Goal: Task Accomplishment & Management: Manage account settings

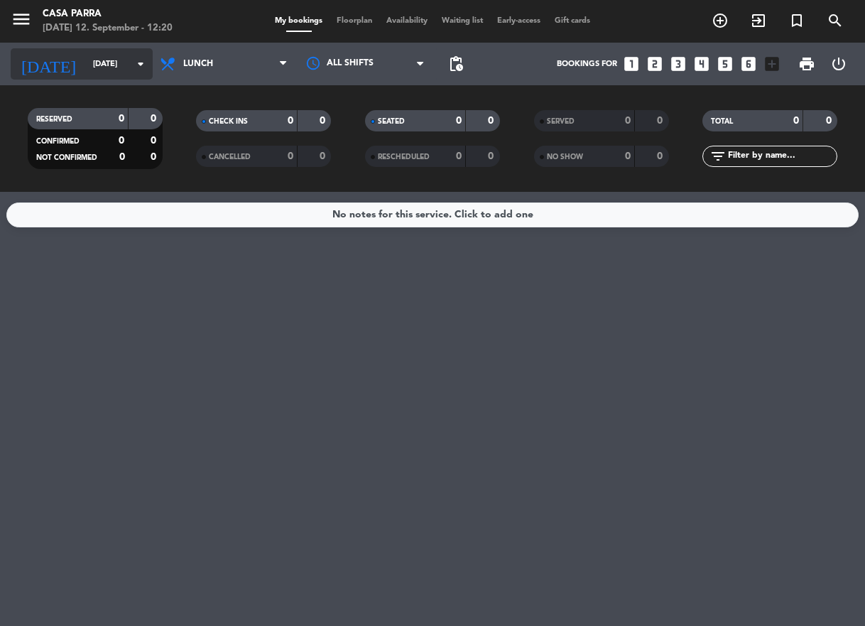
click at [95, 55] on input "[DATE]" at bounding box center [140, 64] width 108 height 23
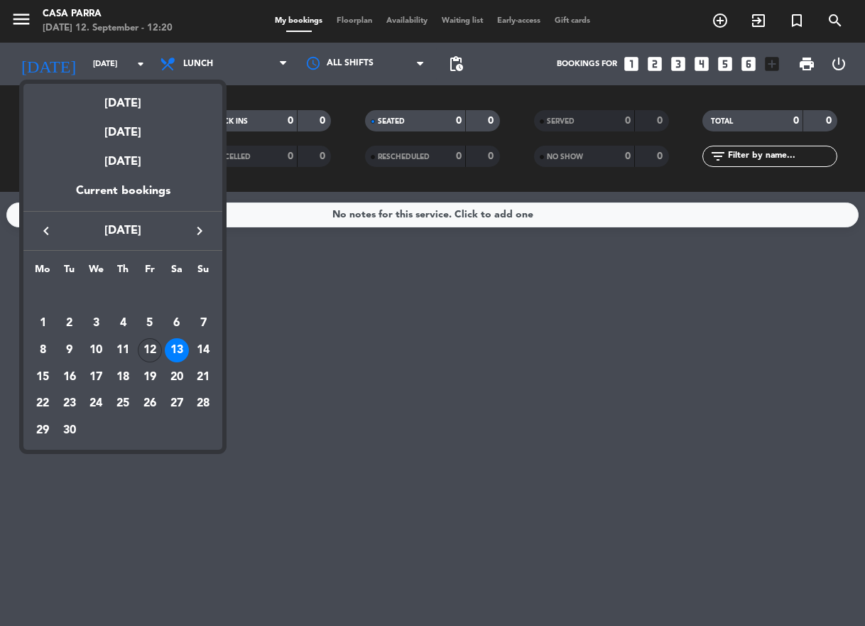
click at [149, 341] on div "12" at bounding box center [150, 350] width 24 height 24
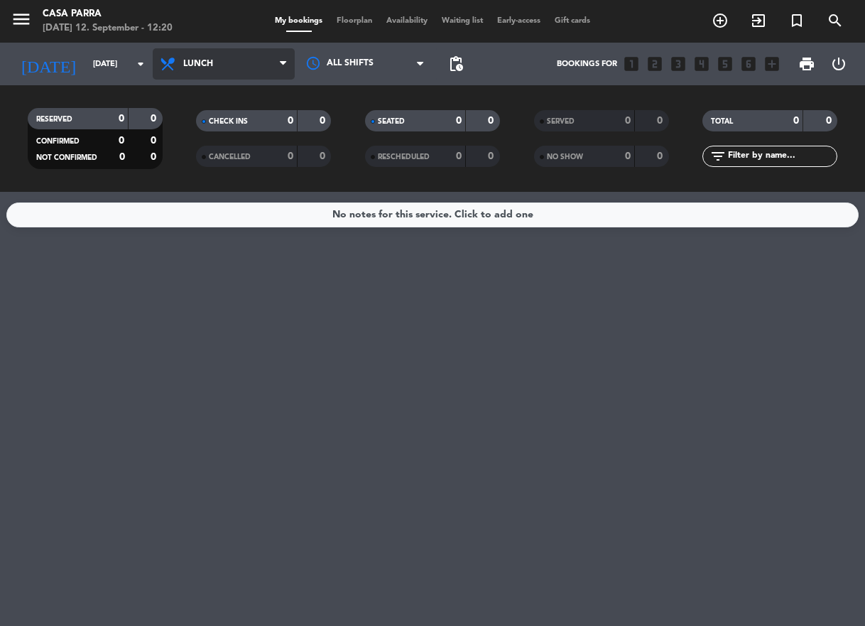
click at [165, 64] on icon at bounding box center [169, 63] width 21 height 17
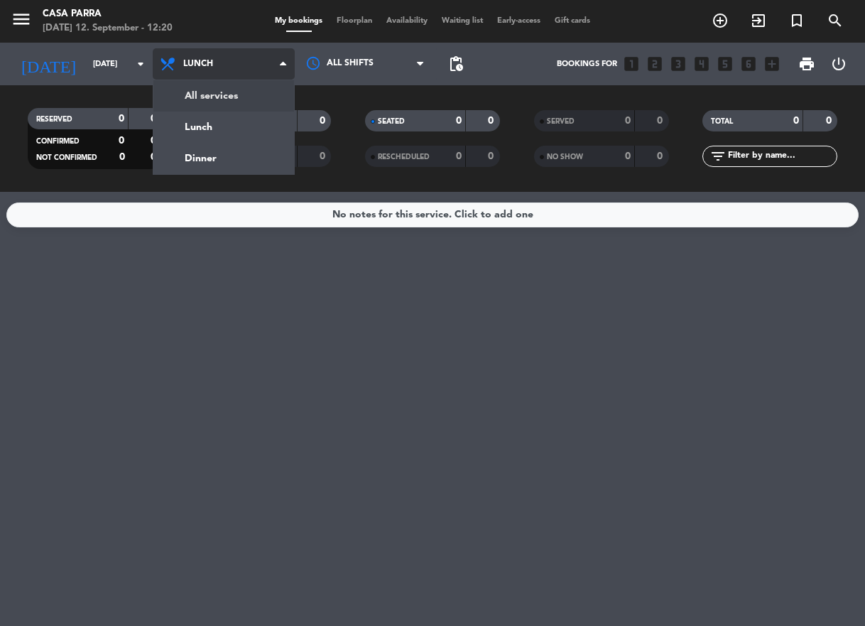
click at [209, 99] on div "menu Casa [PERSON_NAME] [DATE] 12. September - 12:20 My bookings Floorplan Avai…" at bounding box center [432, 96] width 865 height 192
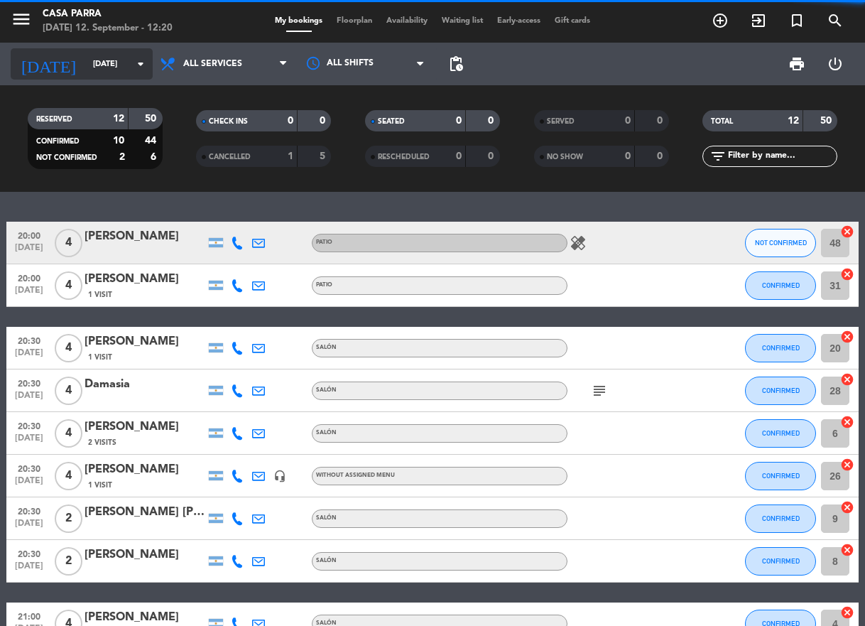
click at [86, 66] on input "[DATE]" at bounding box center [140, 64] width 108 height 23
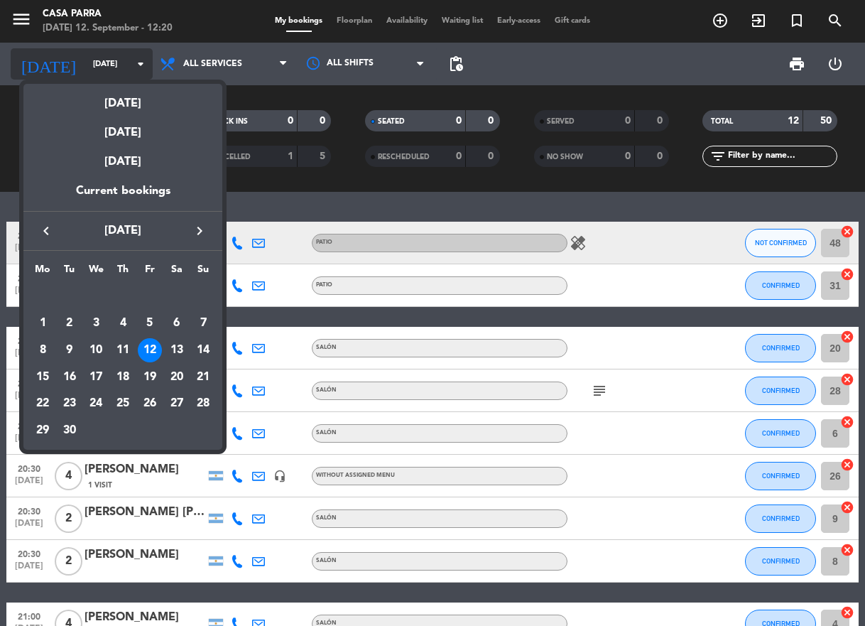
click at [65, 66] on div at bounding box center [432, 313] width 865 height 626
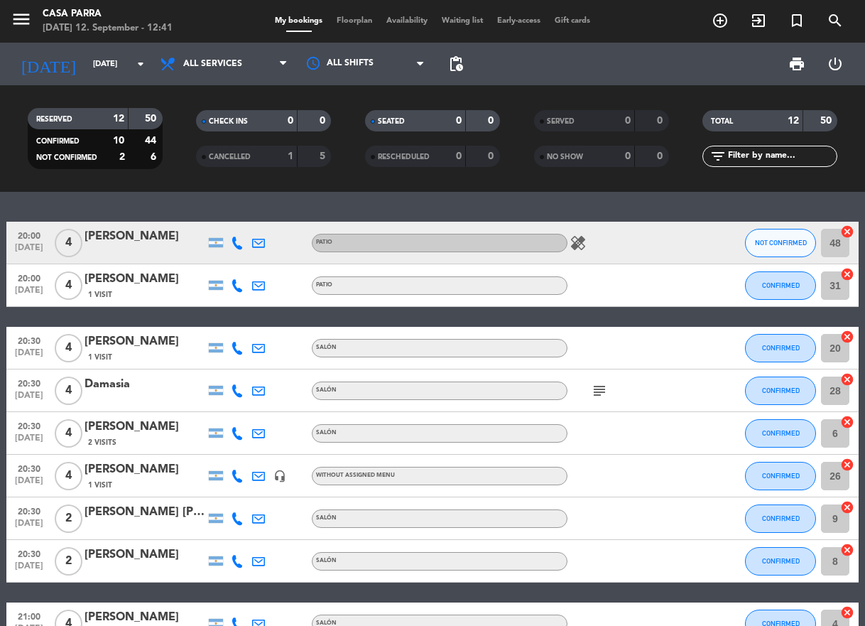
click at [576, 238] on icon "healing" at bounding box center [577, 242] width 17 height 17
click at [589, 382] on span "subject" at bounding box center [599, 390] width 21 height 17
click at [597, 382] on icon "subject" at bounding box center [599, 390] width 17 height 17
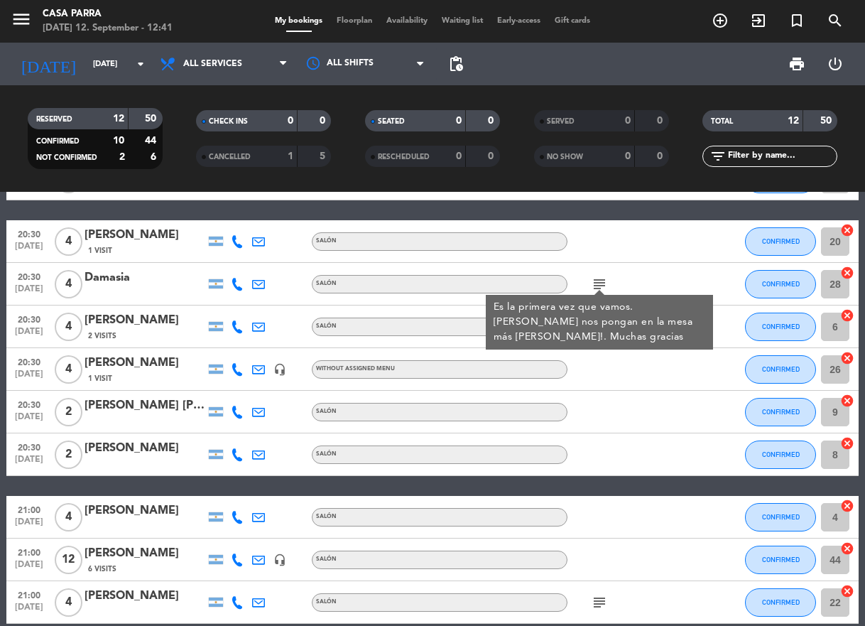
scroll to position [175, 0]
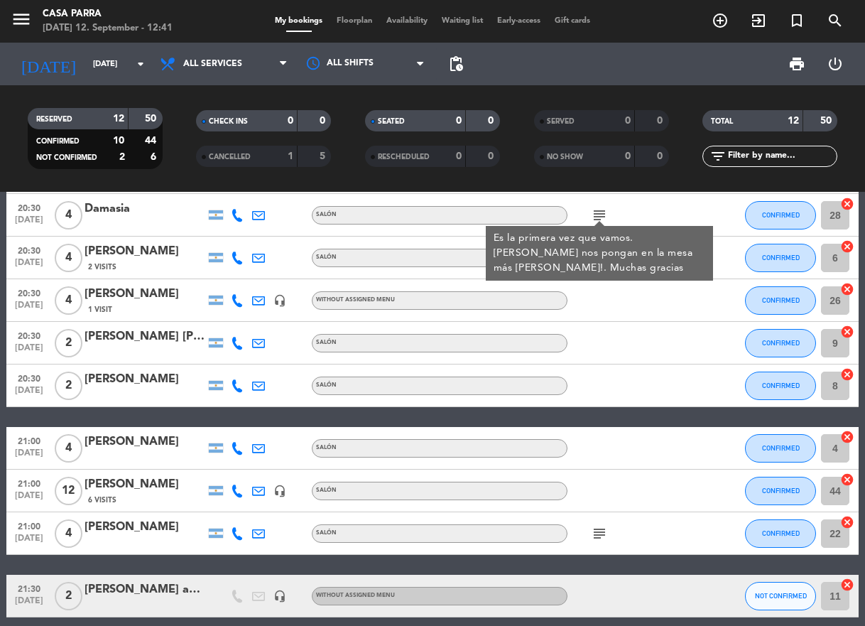
click at [598, 525] on icon "subject" at bounding box center [599, 533] width 17 height 17
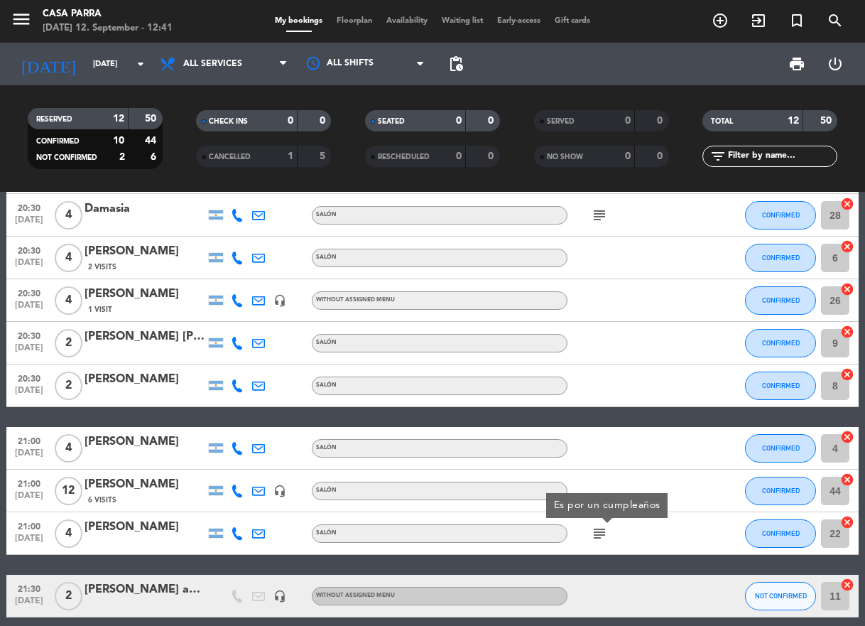
click at [598, 540] on div "subject Es por un cumpleaños" at bounding box center [631, 533] width 128 height 42
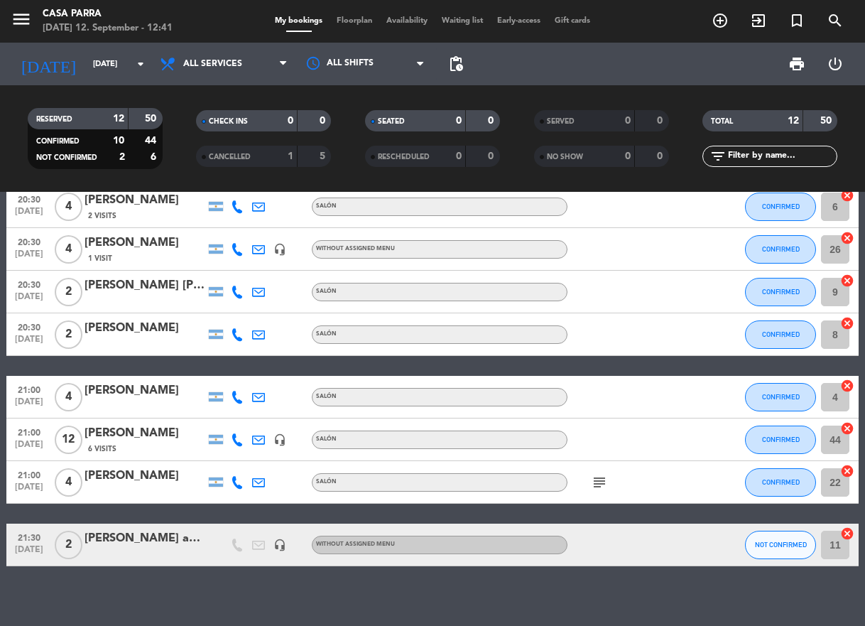
click at [170, 529] on div "[PERSON_NAME] amigo [PERSON_NAME]" at bounding box center [144, 538] width 121 height 18
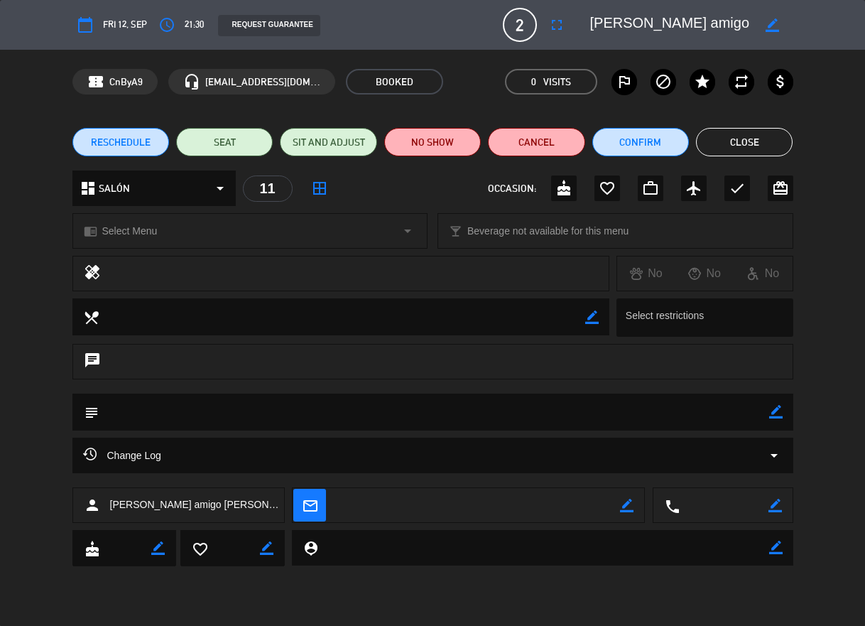
click at [726, 153] on button "Close" at bounding box center [744, 142] width 97 height 28
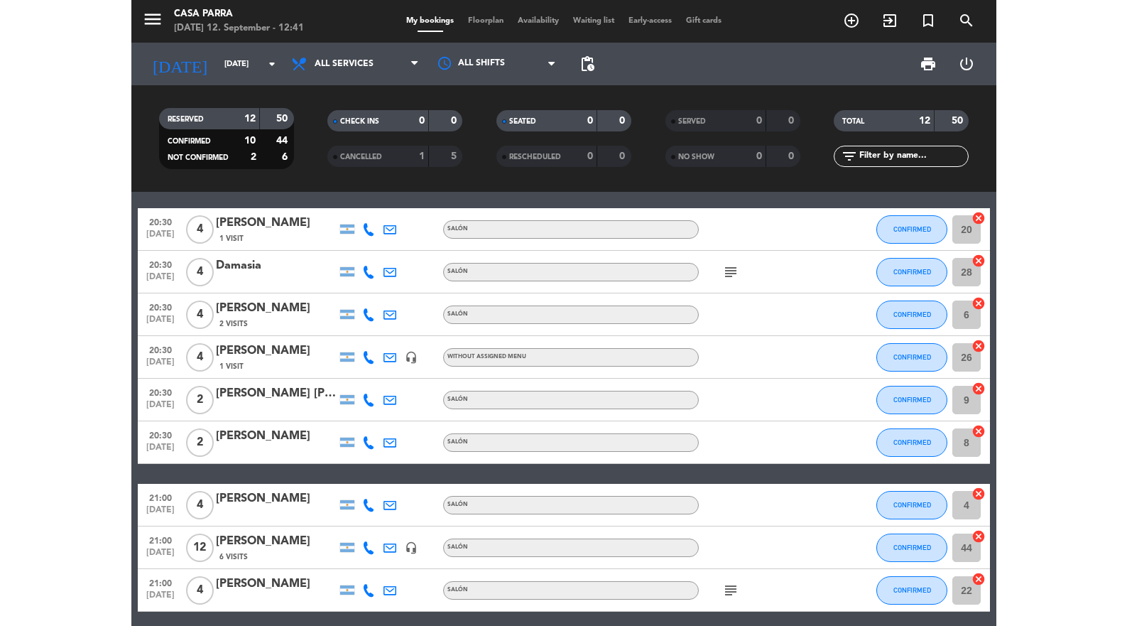
scroll to position [0, 0]
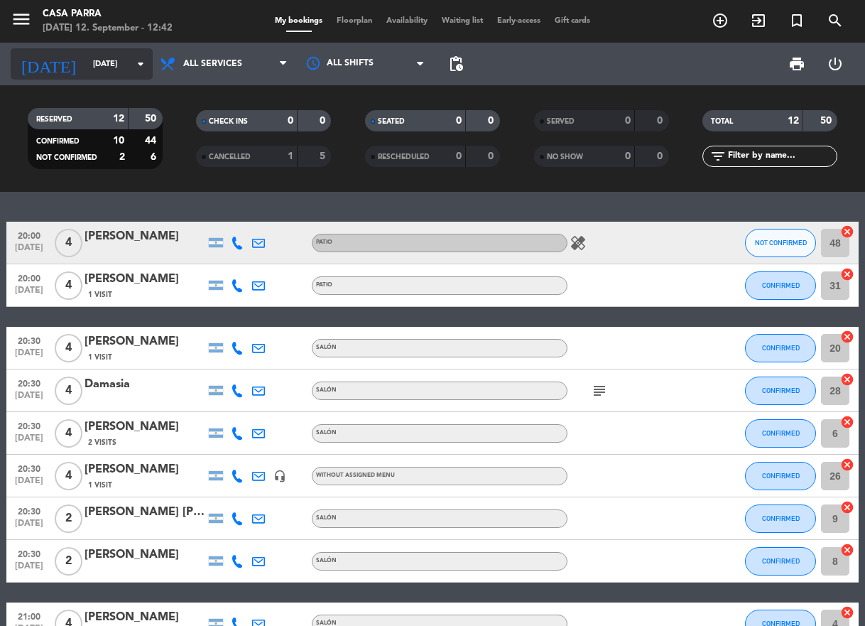
click at [86, 64] on input "[DATE]" at bounding box center [140, 64] width 108 height 23
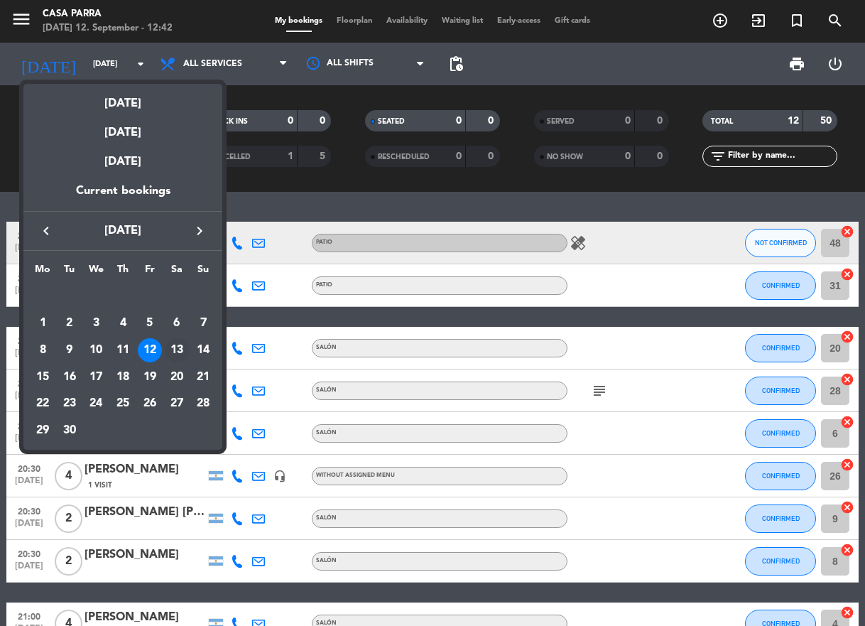
click at [176, 346] on div "13" at bounding box center [177, 350] width 24 height 24
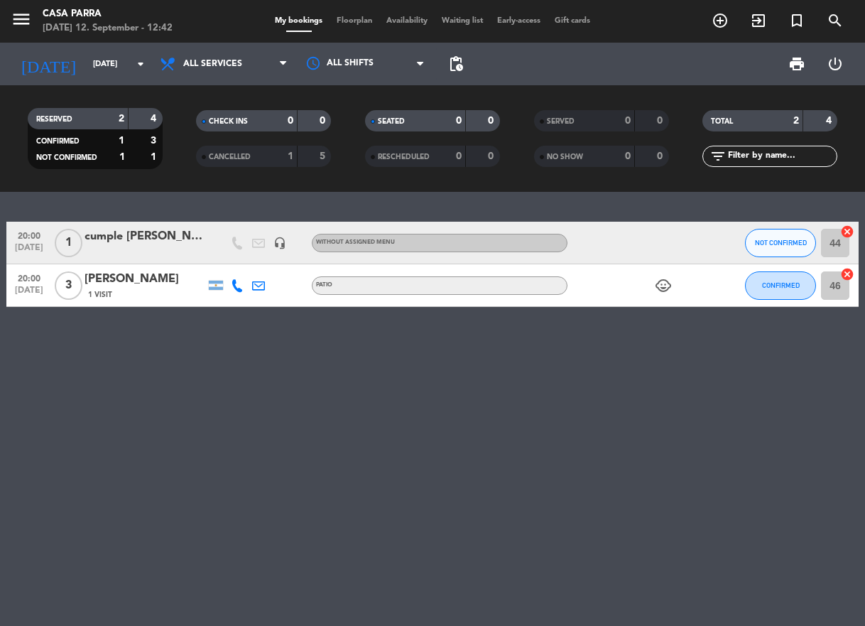
click at [163, 425] on div "20:00 [DATE] 1 cumple [PERSON_NAME] son [DEMOGRAPHIC_DATA] en el patio headset_…" at bounding box center [432, 409] width 865 height 434
click at [48, 401] on div "20:00 [DATE] 1 cumple [PERSON_NAME] son [DEMOGRAPHIC_DATA] en el patio headset_…" at bounding box center [432, 409] width 865 height 434
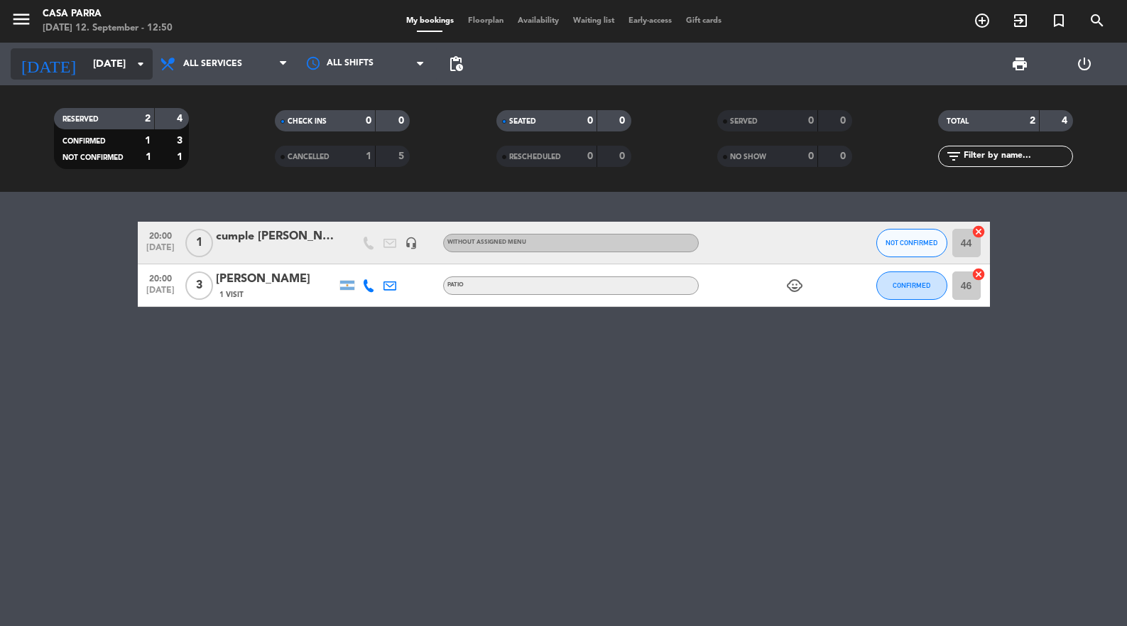
click at [86, 69] on input "[DATE]" at bounding box center [154, 64] width 136 height 26
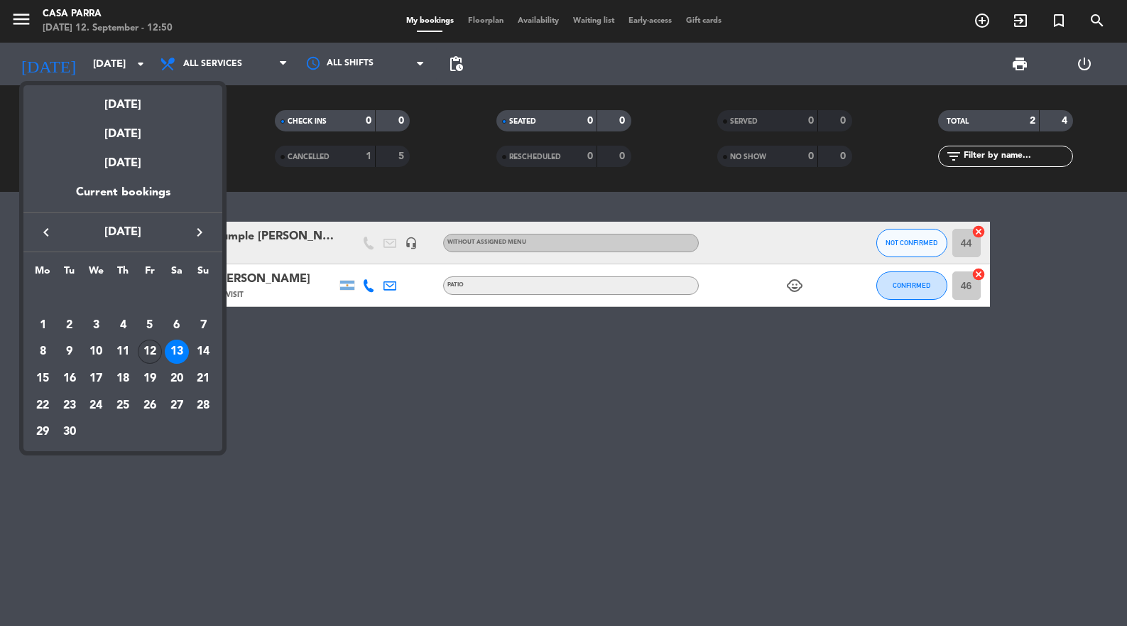
click at [145, 345] on div "12" at bounding box center [150, 351] width 24 height 24
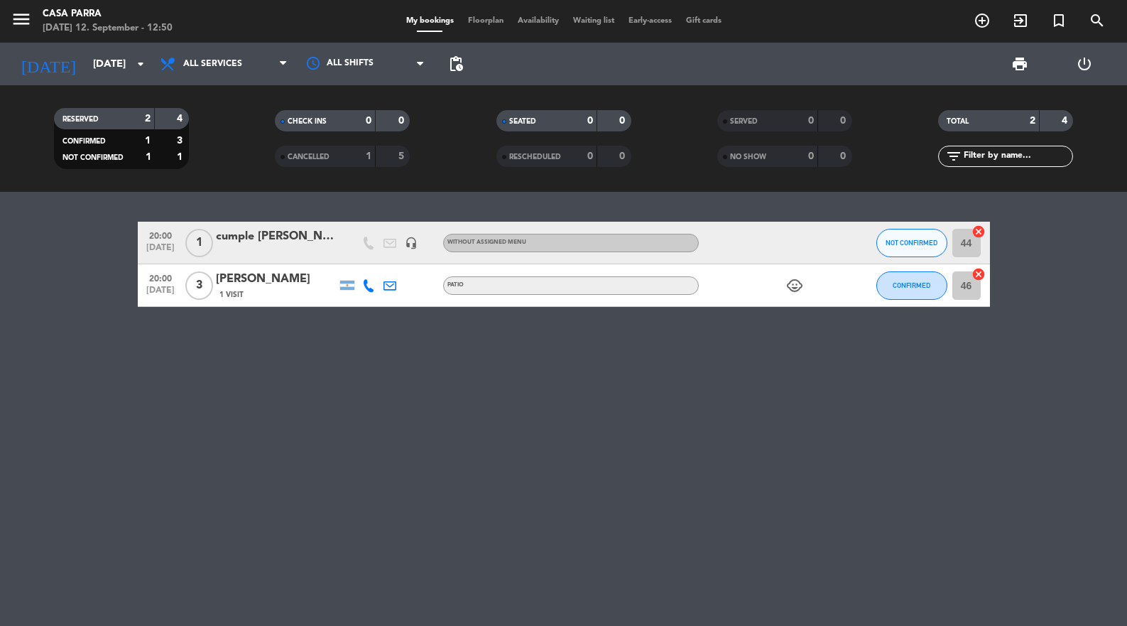
type input "[DATE]"
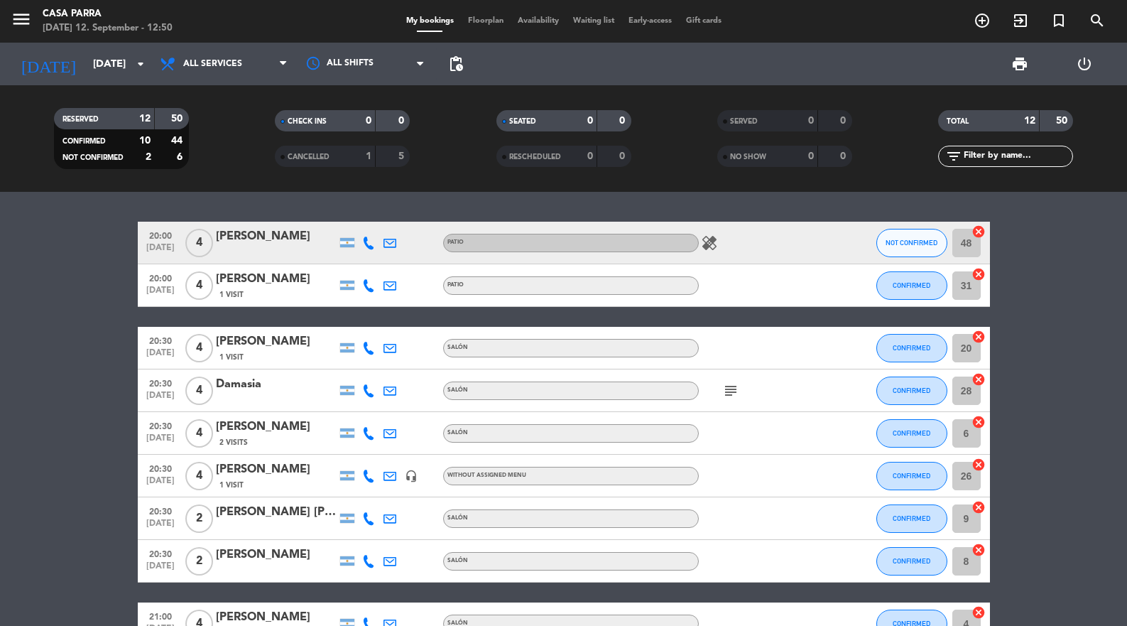
click at [501, 472] on span "Without assigned menu" at bounding box center [486, 475] width 79 height 6
click at [470, 23] on span "Floorplan" at bounding box center [486, 21] width 50 height 8
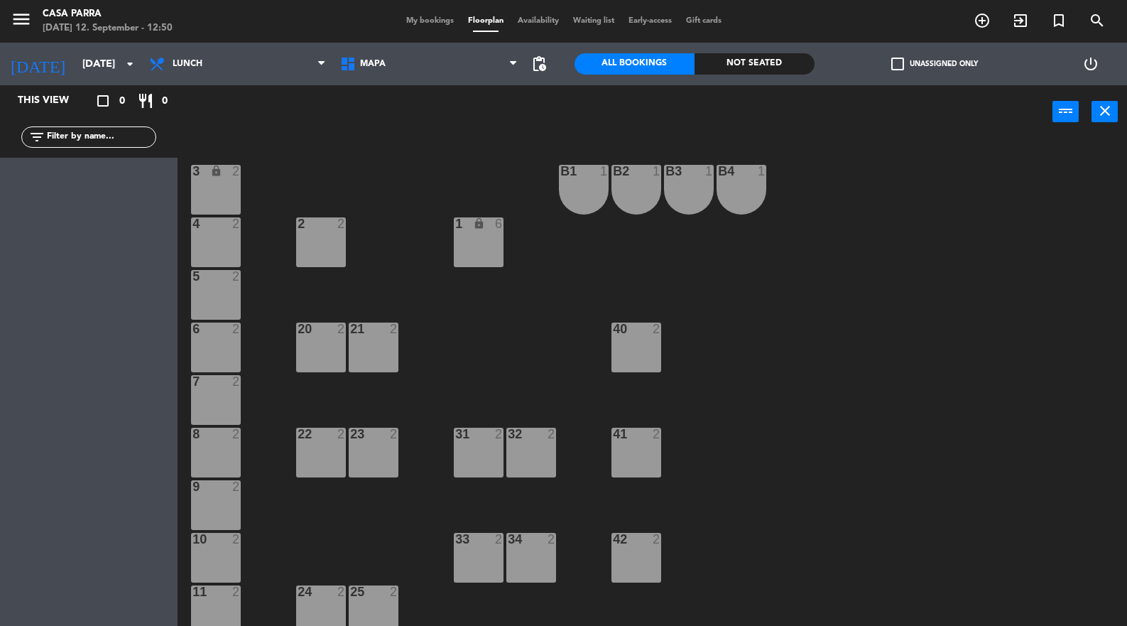
scroll to position [18, 0]
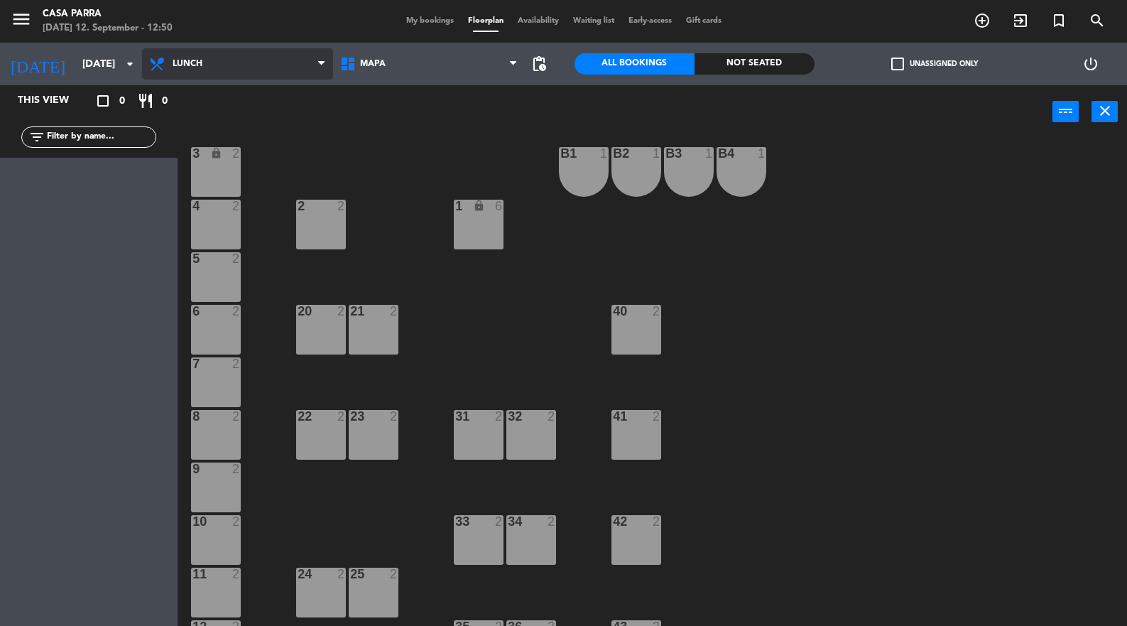
click at [197, 59] on span "Lunch" at bounding box center [188, 64] width 30 height 10
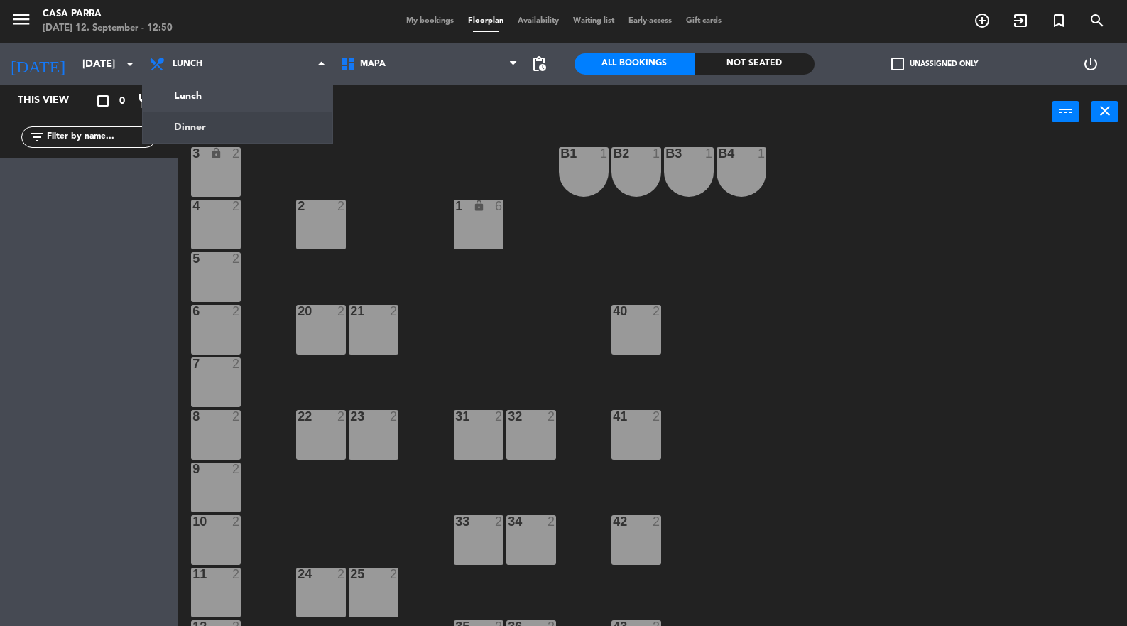
scroll to position [0, 0]
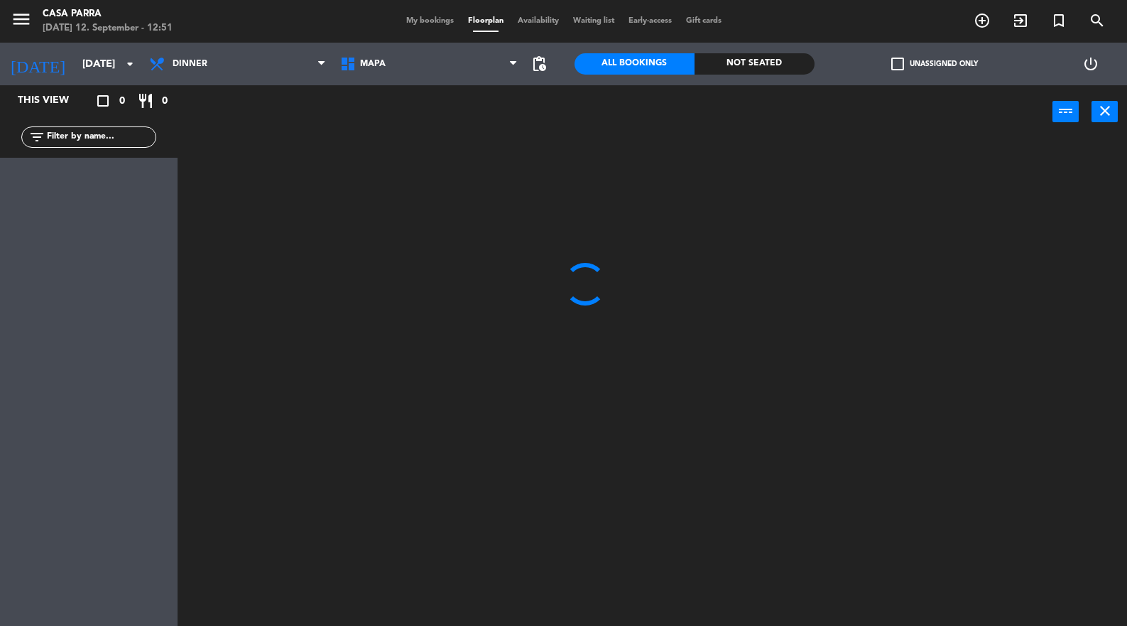
click at [200, 129] on ng-component "menu Casa [PERSON_NAME] [DATE] 12. September - 12:51 My bookings Floorplan Avai…" at bounding box center [563, 313] width 1127 height 627
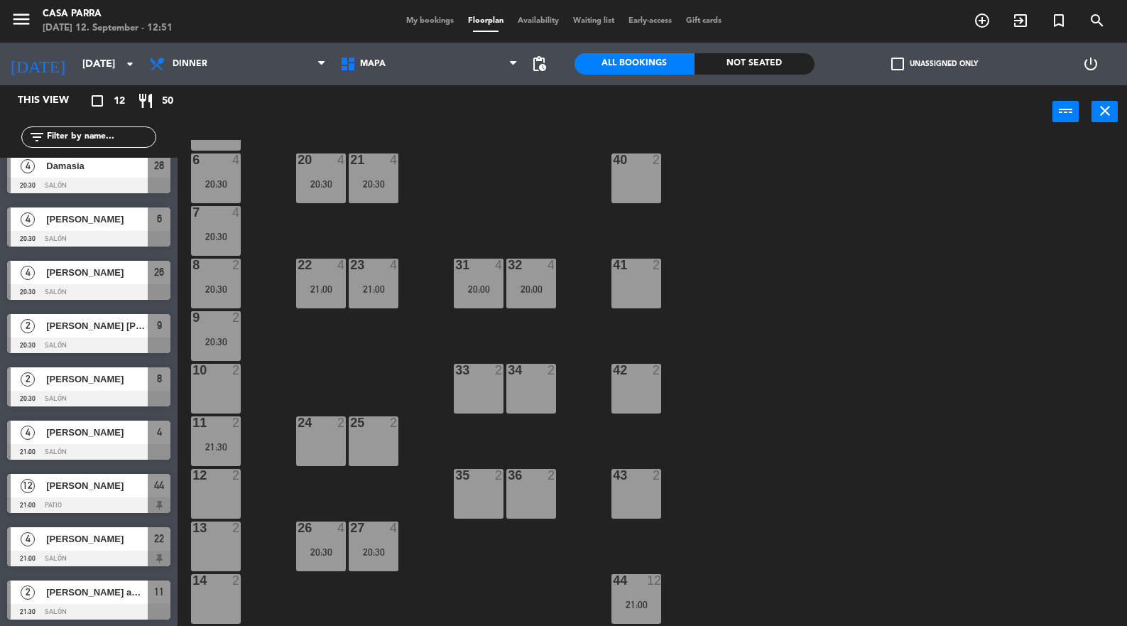
scroll to position [180, 0]
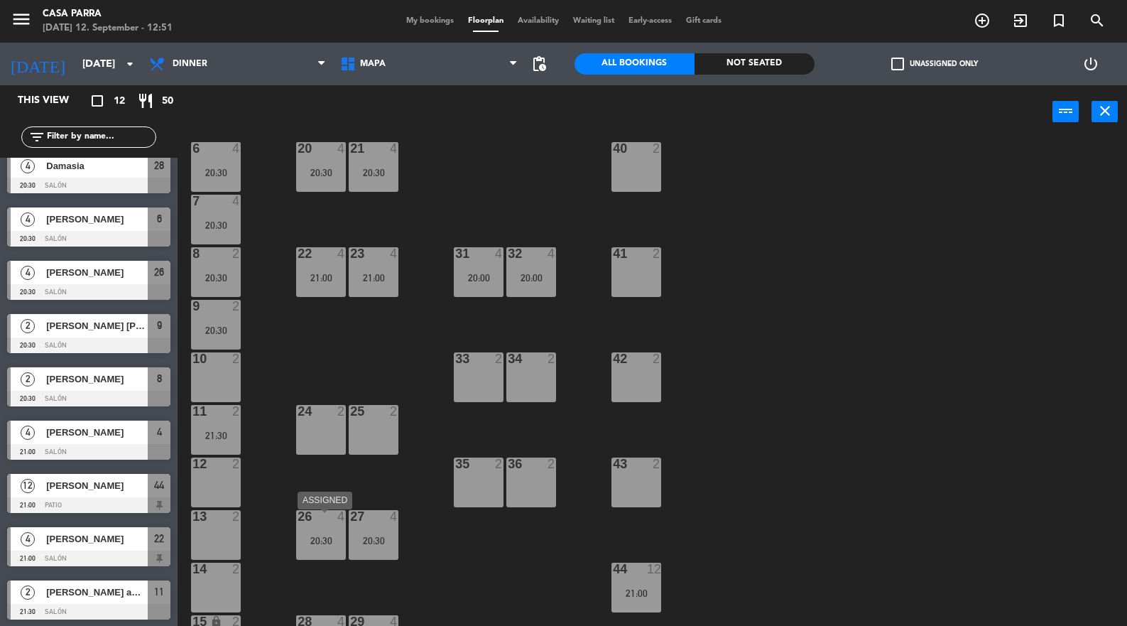
click at [323, 543] on div "20:30" at bounding box center [321, 540] width 50 height 10
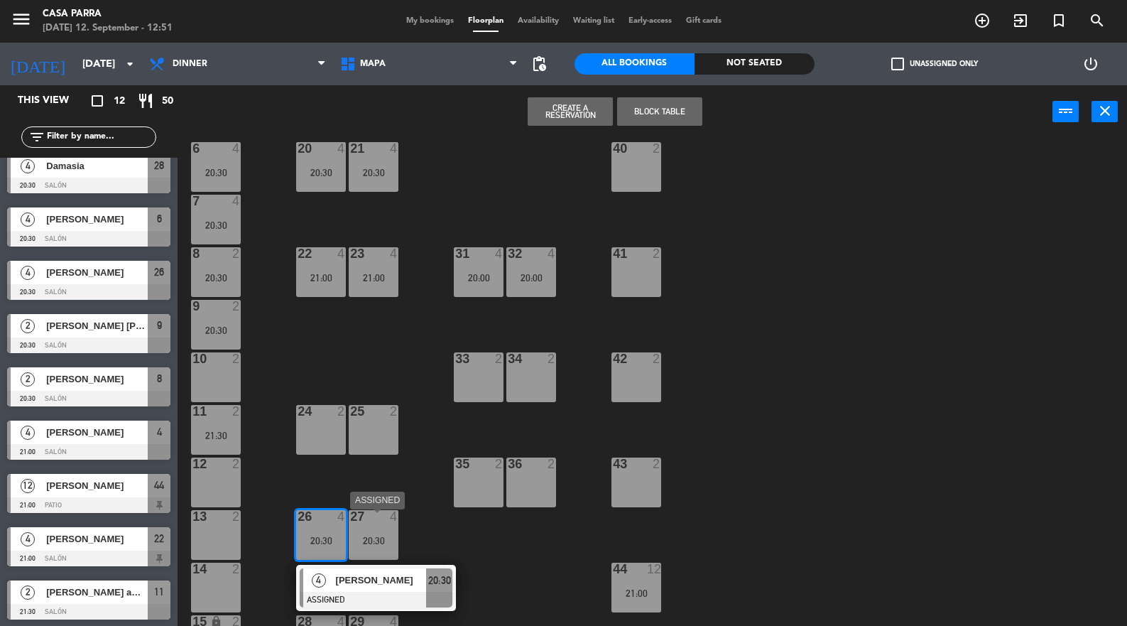
click at [369, 538] on div "20:30" at bounding box center [374, 540] width 50 height 10
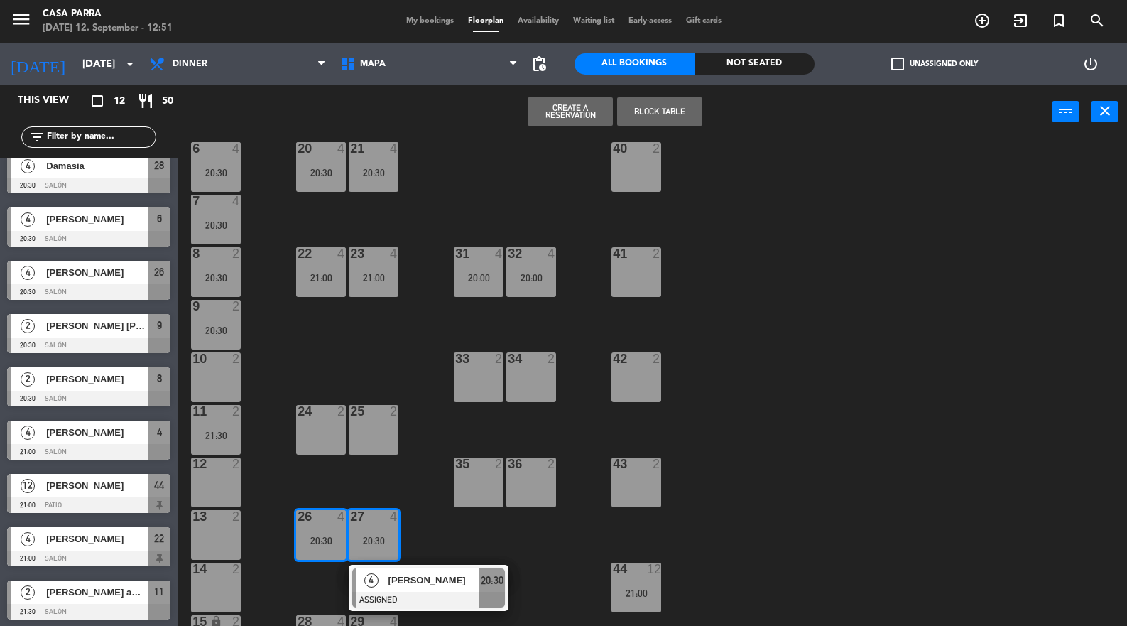
click at [768, 404] on div "3 lock 2 B1 1 B2 1 B3 1 B4 1 4 4 21:00 2 2 1 lock 6 5 4 21:00 6 4 20:30 20 4 20…" at bounding box center [658, 383] width 938 height 487
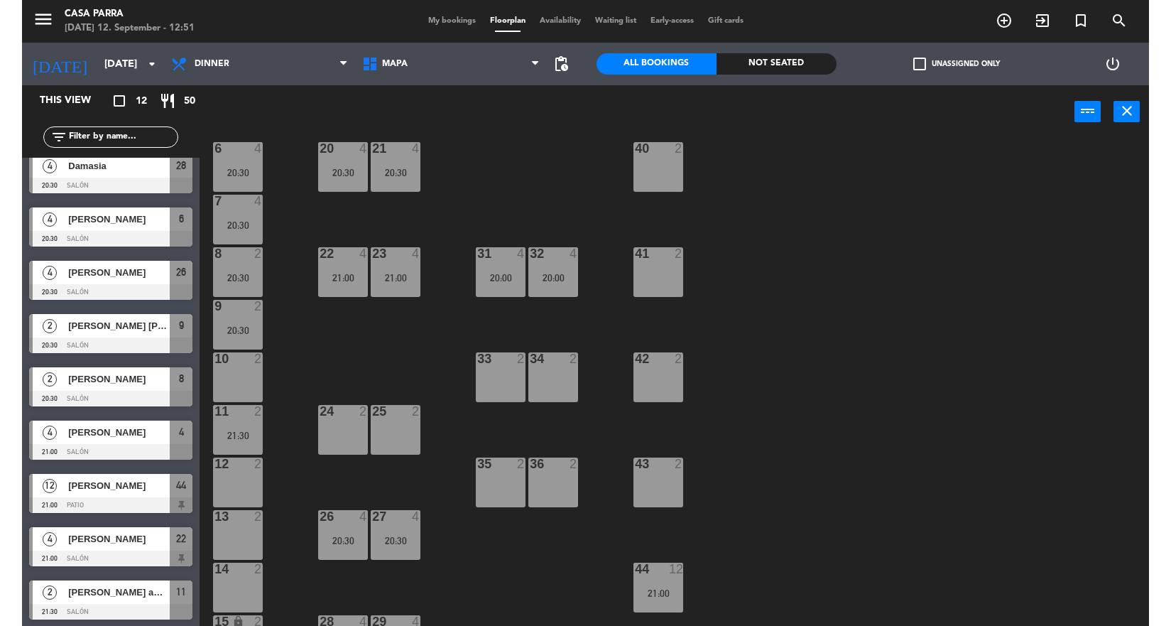
scroll to position [0, 0]
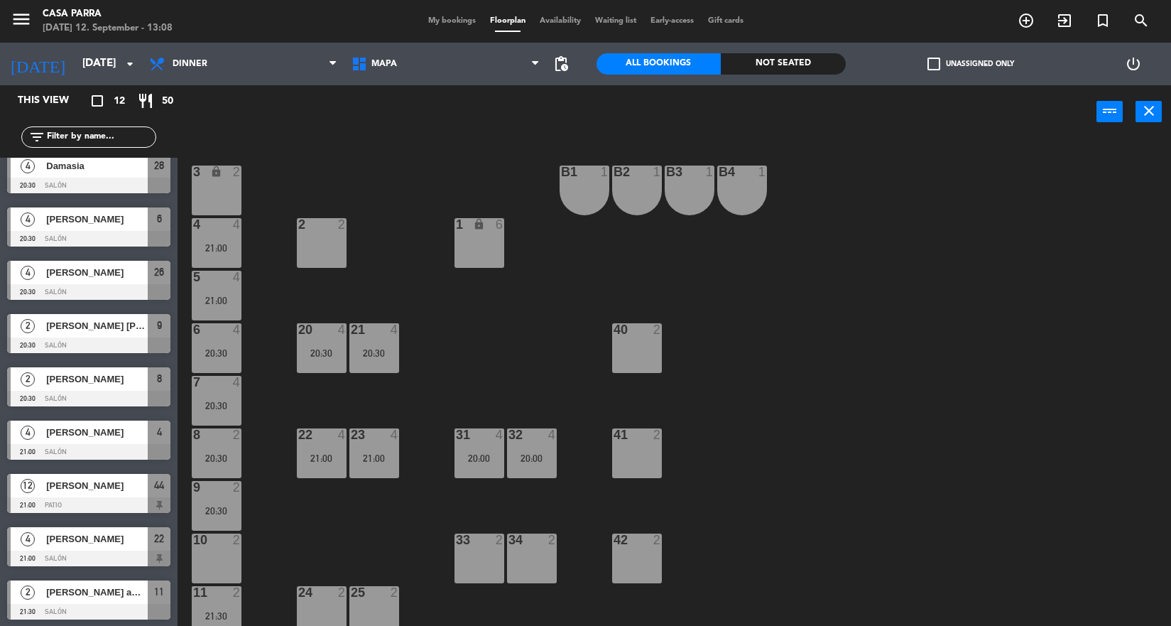
click at [442, 20] on span "My bookings" at bounding box center [452, 21] width 62 height 8
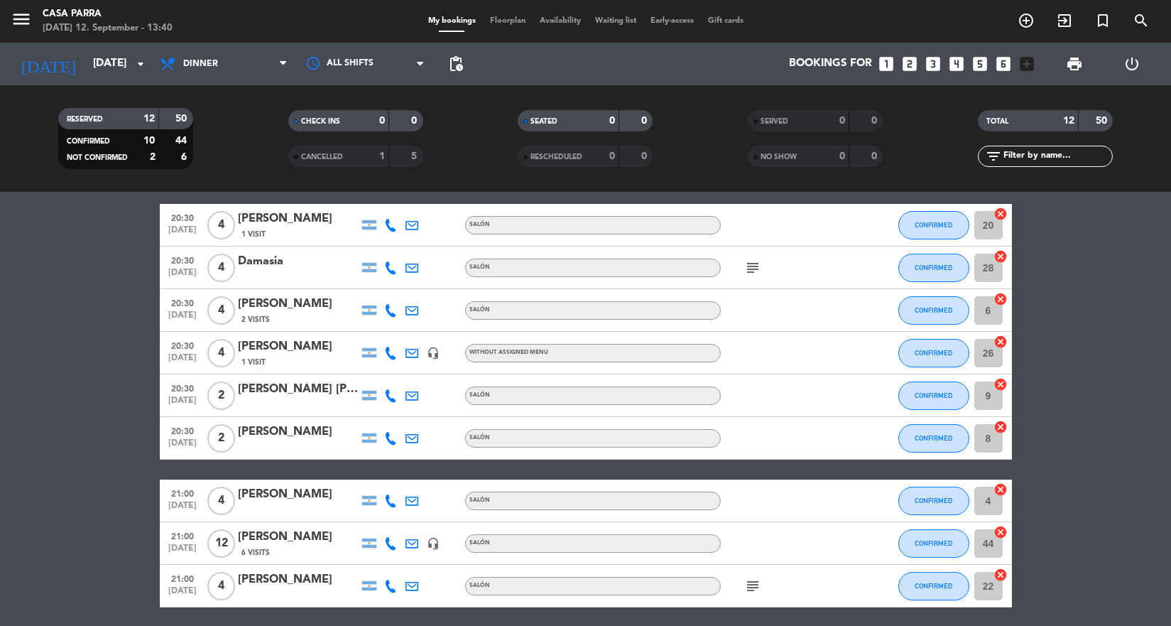
scroll to position [155, 0]
